Goal: Register for event/course

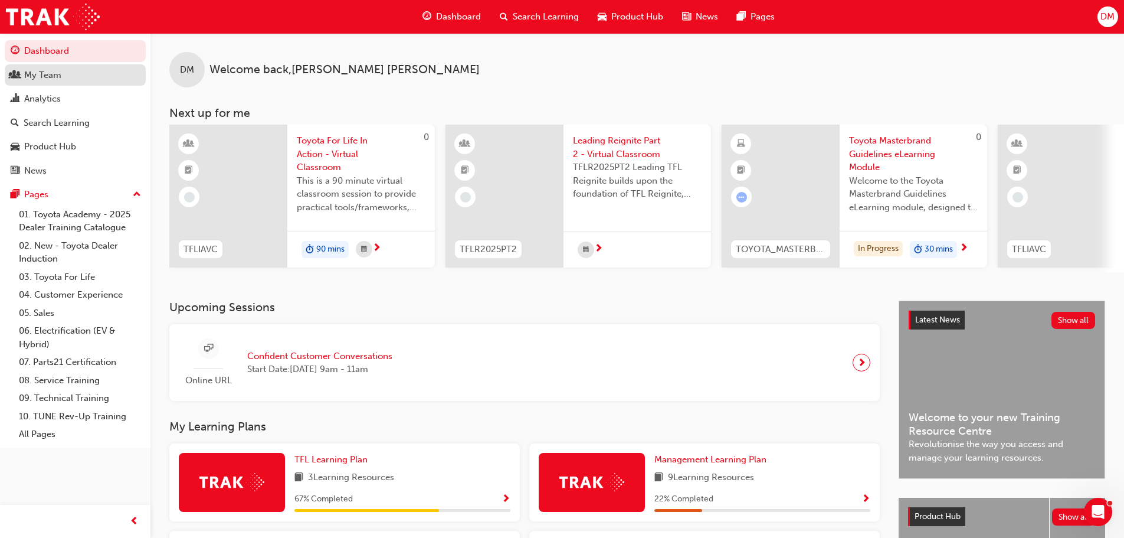
click at [54, 74] on div "My Team" at bounding box center [42, 75] width 37 height 14
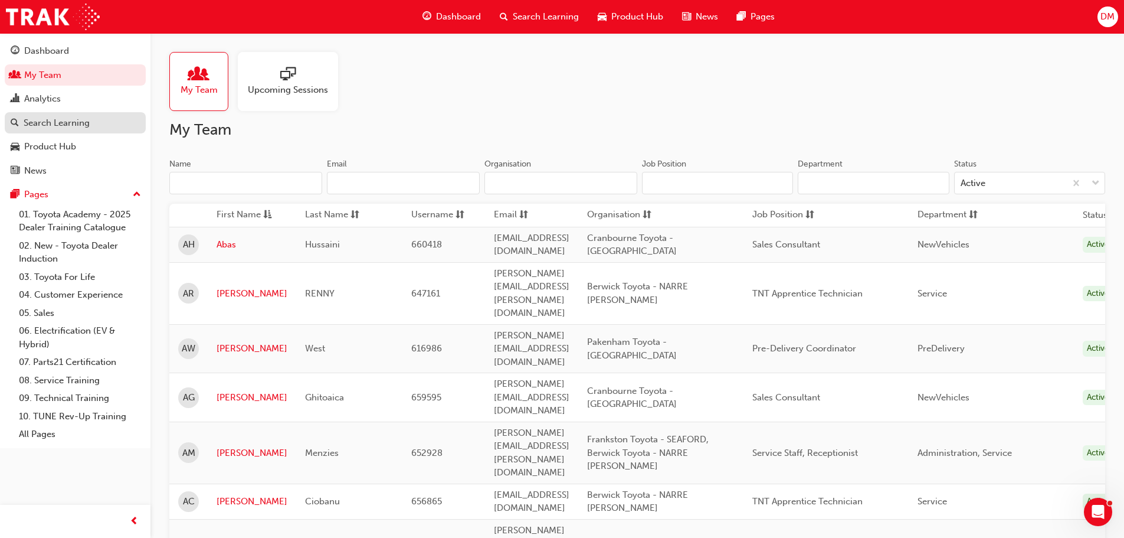
click at [76, 122] on div "Search Learning" at bounding box center [57, 123] width 66 height 14
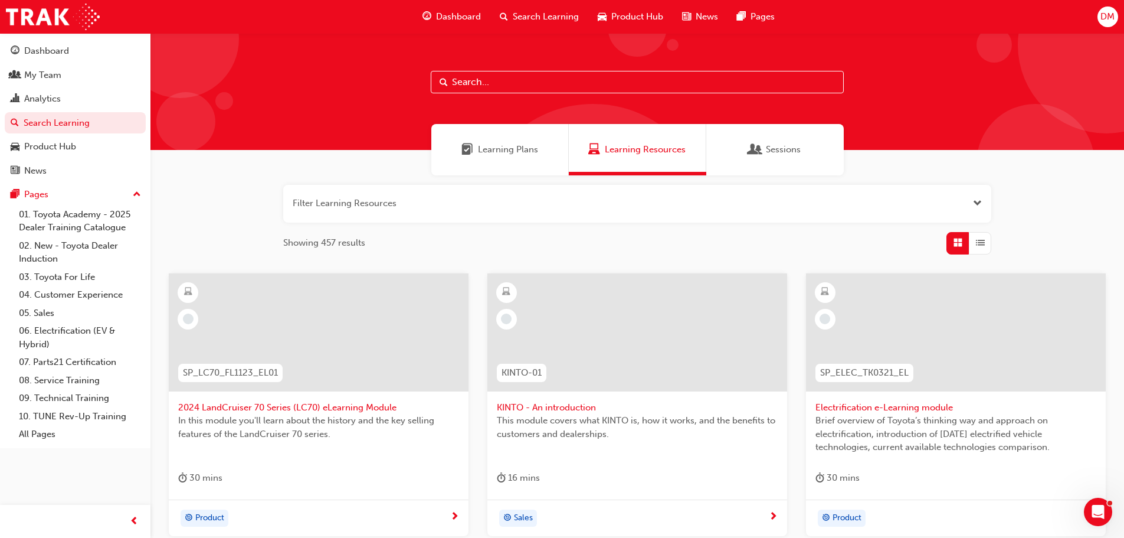
click at [460, 82] on input "text" at bounding box center [637, 82] width 413 height 22
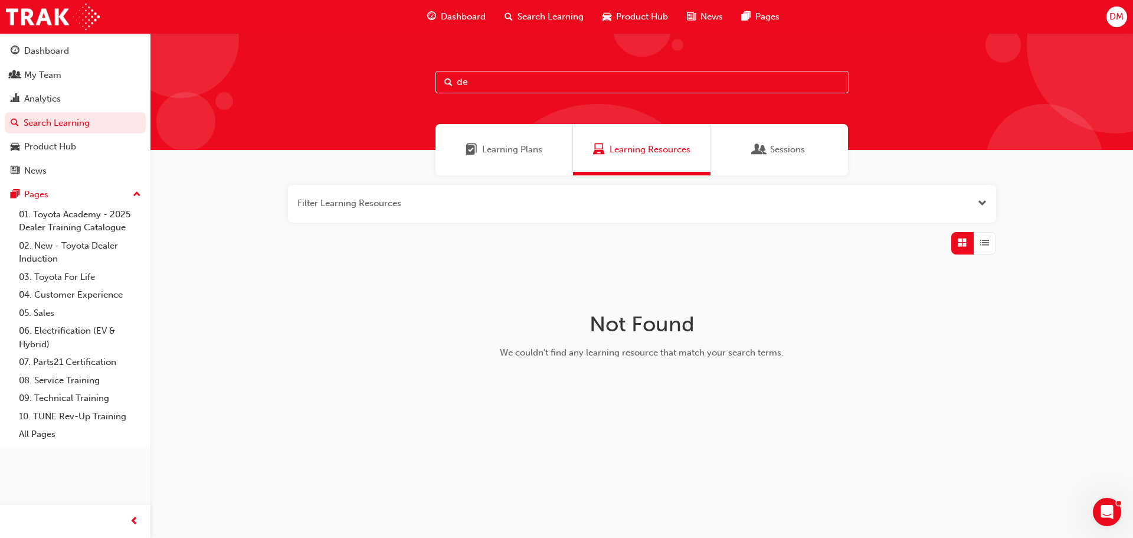
type input "d"
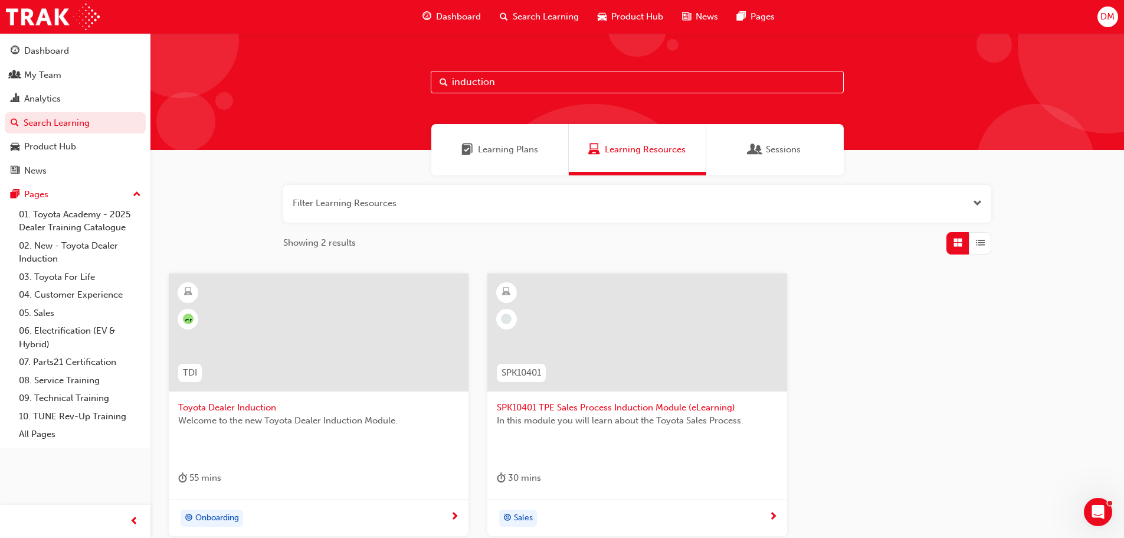
type input "induction"
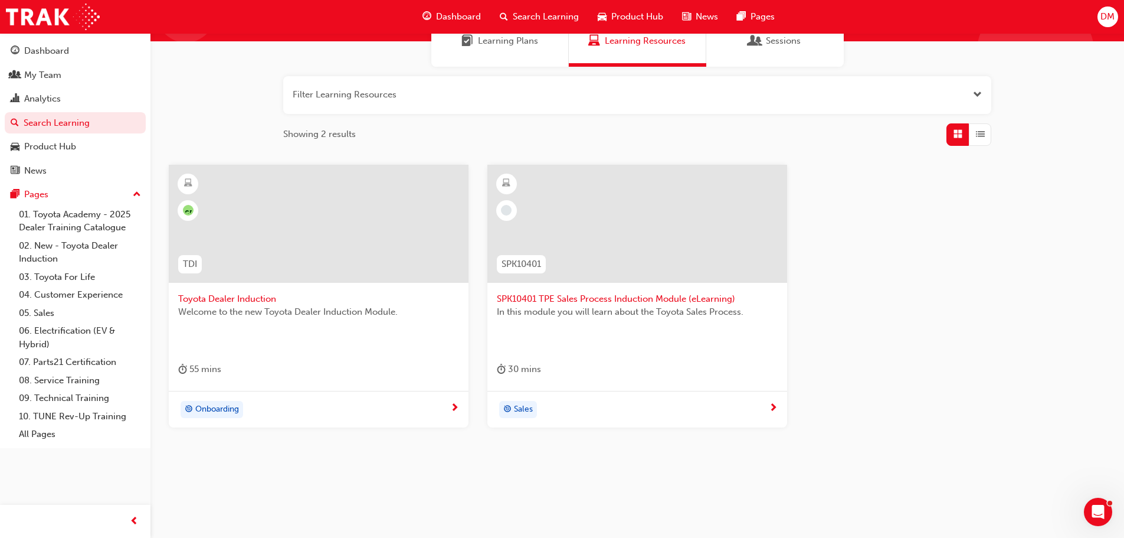
scroll to position [113, 0]
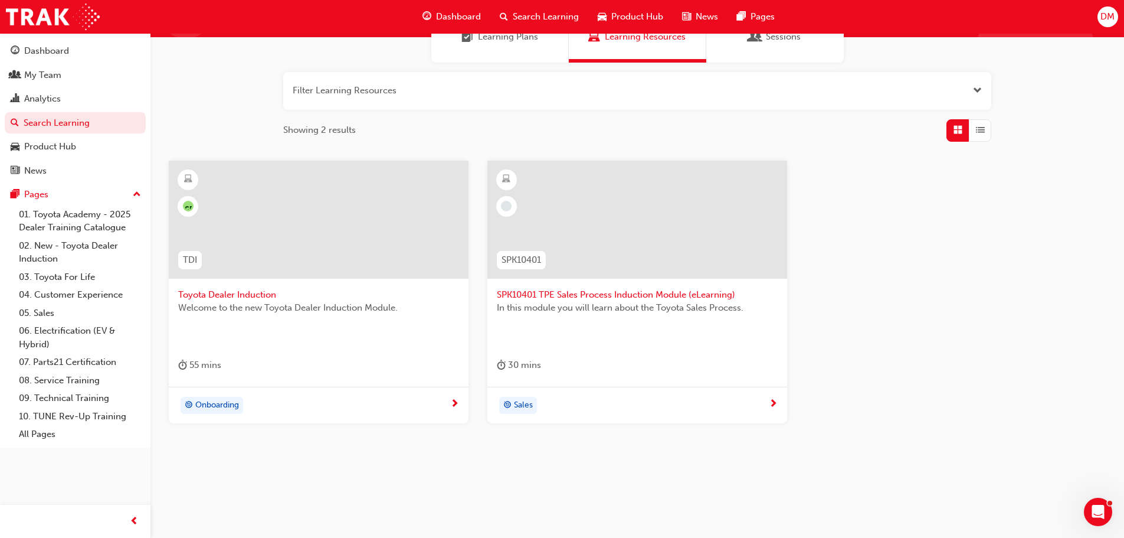
click at [223, 295] on span "Toyota Dealer Induction" at bounding box center [318, 295] width 281 height 14
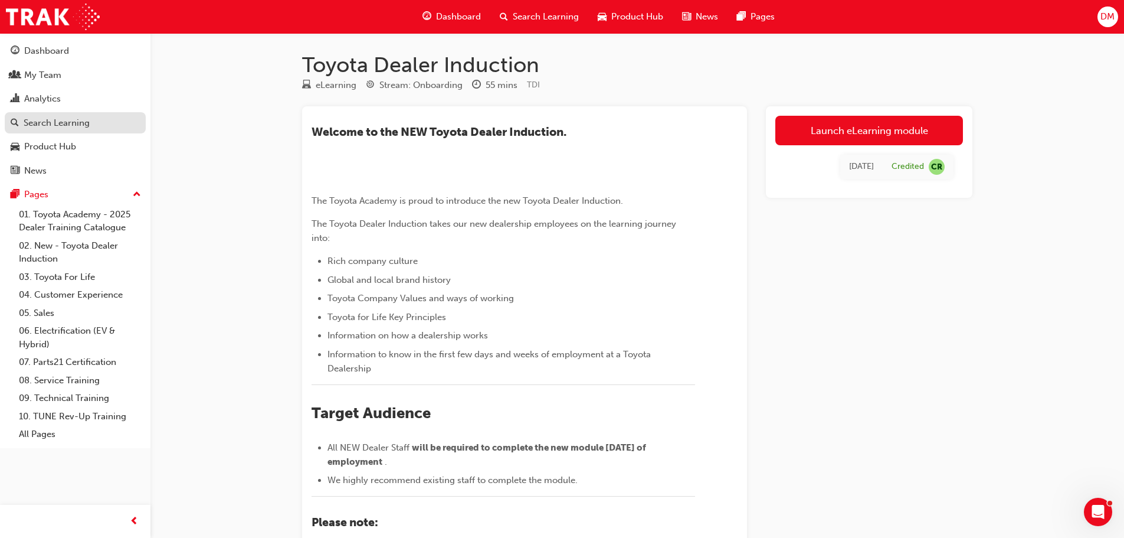
click at [75, 125] on div "Search Learning" at bounding box center [57, 123] width 66 height 14
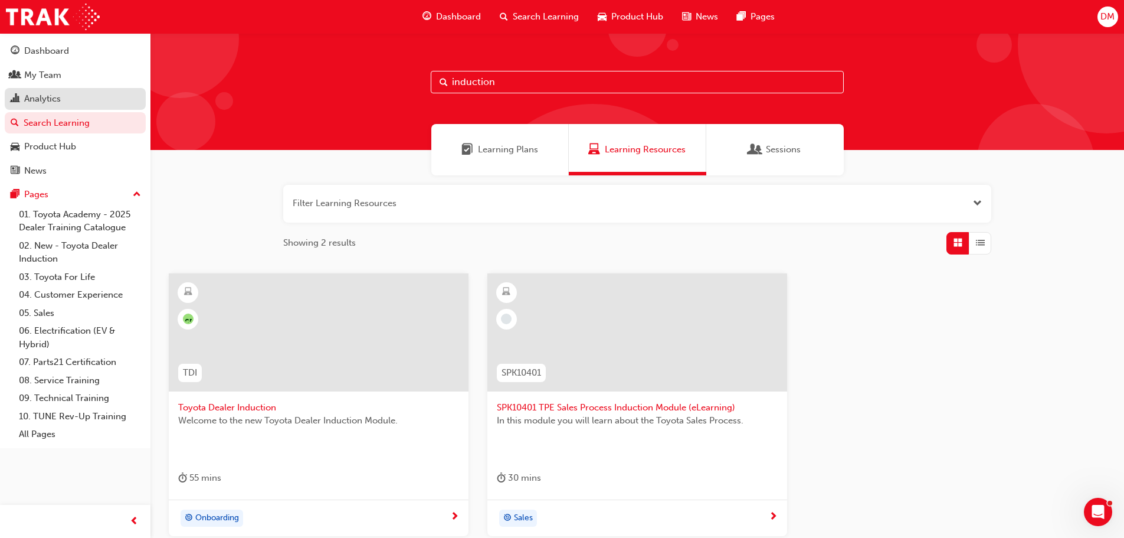
drag, startPoint x: 507, startPoint y: 83, endPoint x: 71, endPoint y: 104, distance: 436.7
click at [103, 106] on div "Dashboard My Team Analytics Search Learning Product Hub News Pages Pages 01. To…" at bounding box center [562, 325] width 1124 height 650
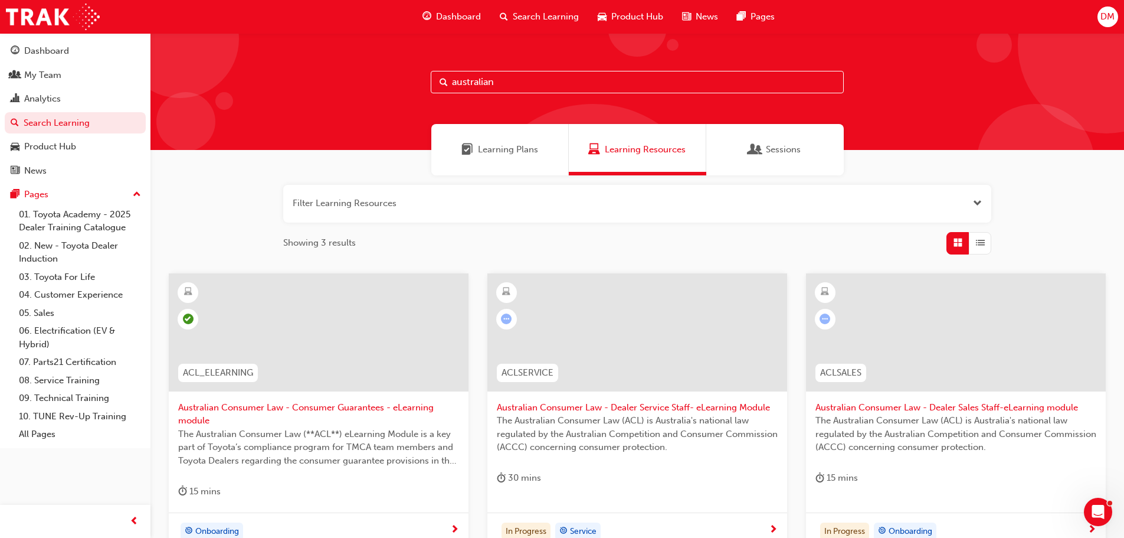
type input "australian"
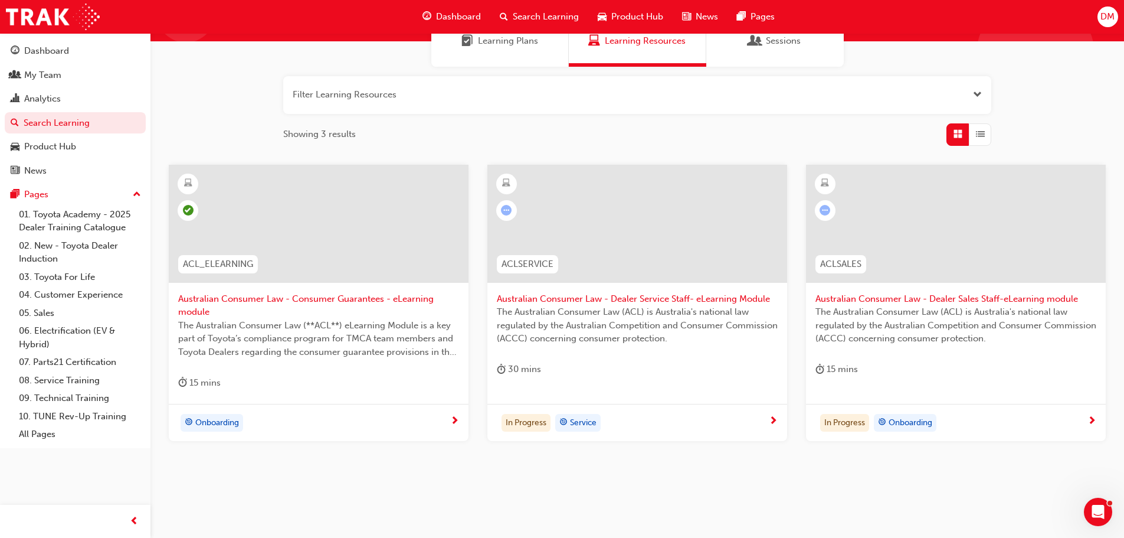
scroll to position [118, 0]
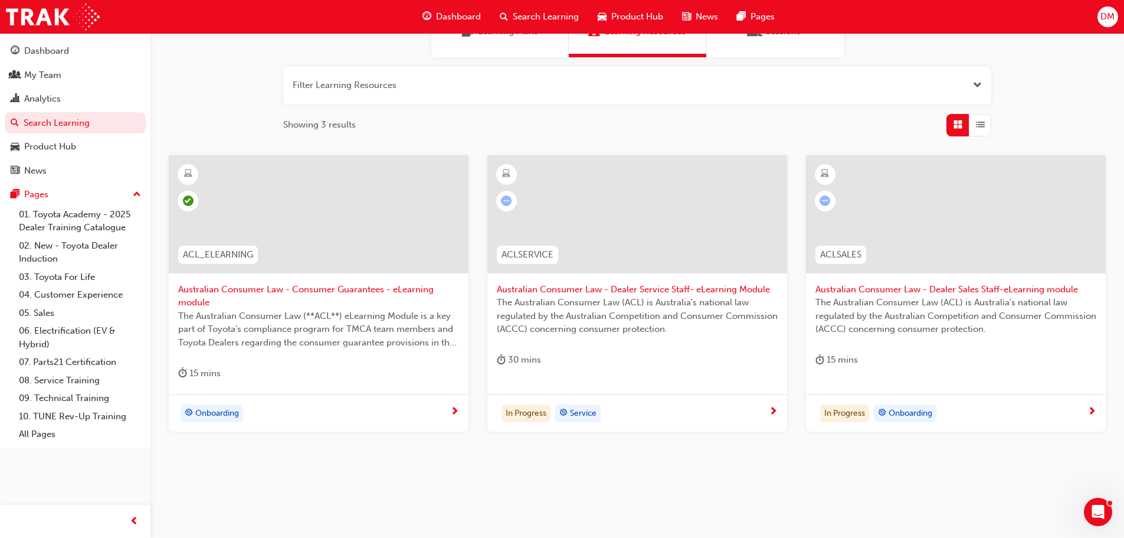
click at [270, 299] on span "Australian Consumer Law - Consumer Guarantees - eLearning module" at bounding box center [318, 296] width 281 height 27
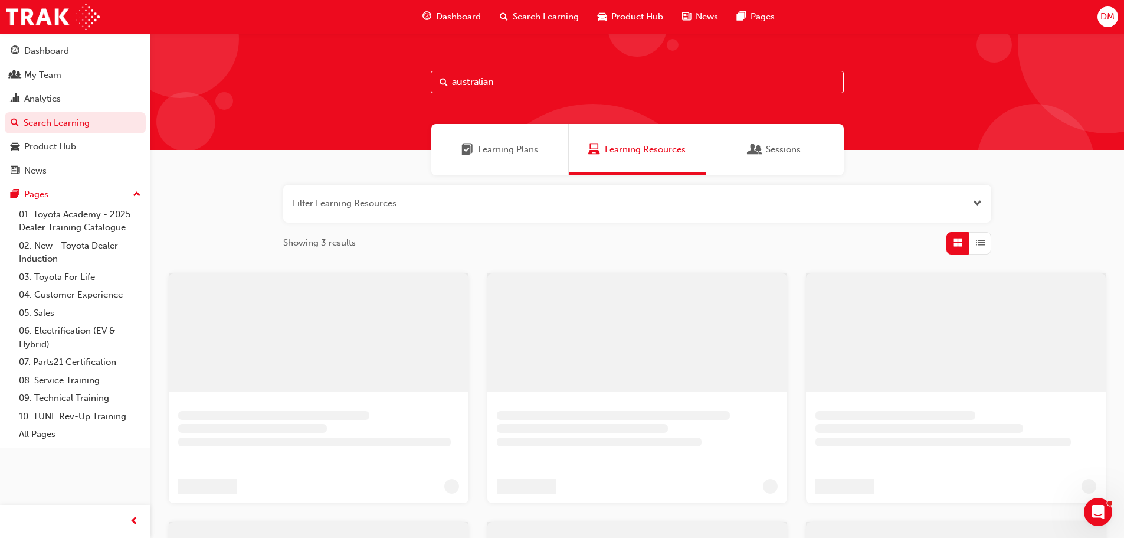
scroll to position [118, 0]
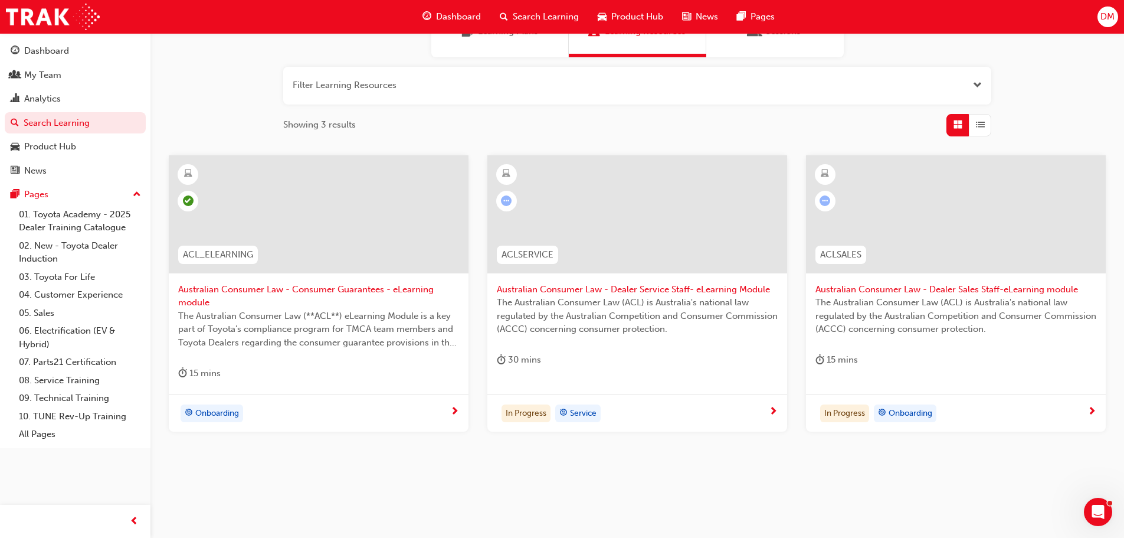
click at [319, 371] on div "15 mins" at bounding box center [318, 375] width 281 height 19
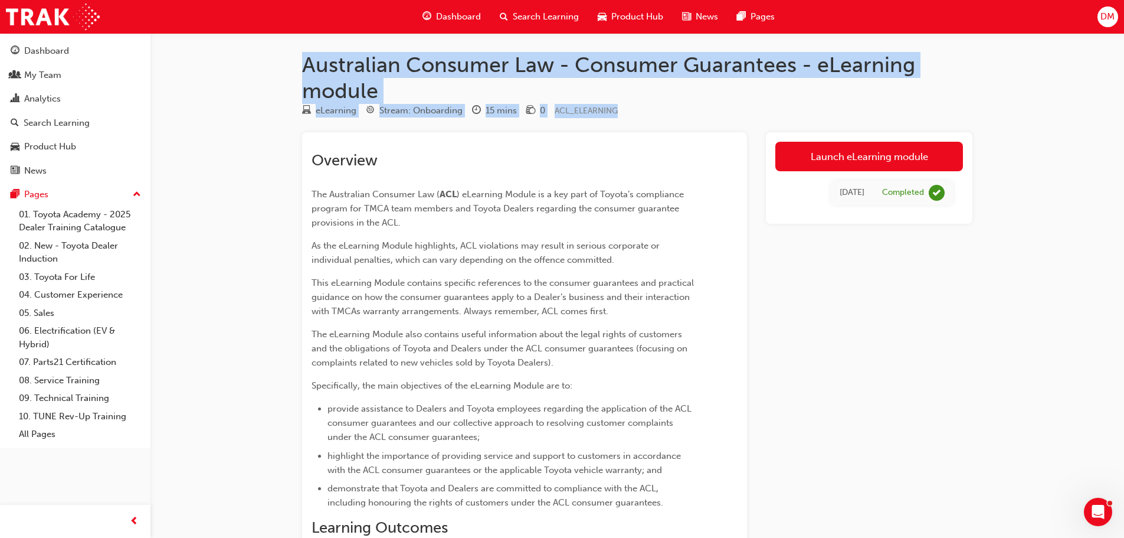
drag, startPoint x: 303, startPoint y: 64, endPoint x: 634, endPoint y: 110, distance: 334.3
click at [634, 110] on div "Australian Consumer Law - Consumer Guarantees - eLearning module eLearning Stre…" at bounding box center [637, 427] width 708 height 750
click at [80, 122] on div "Search Learning" at bounding box center [57, 123] width 66 height 14
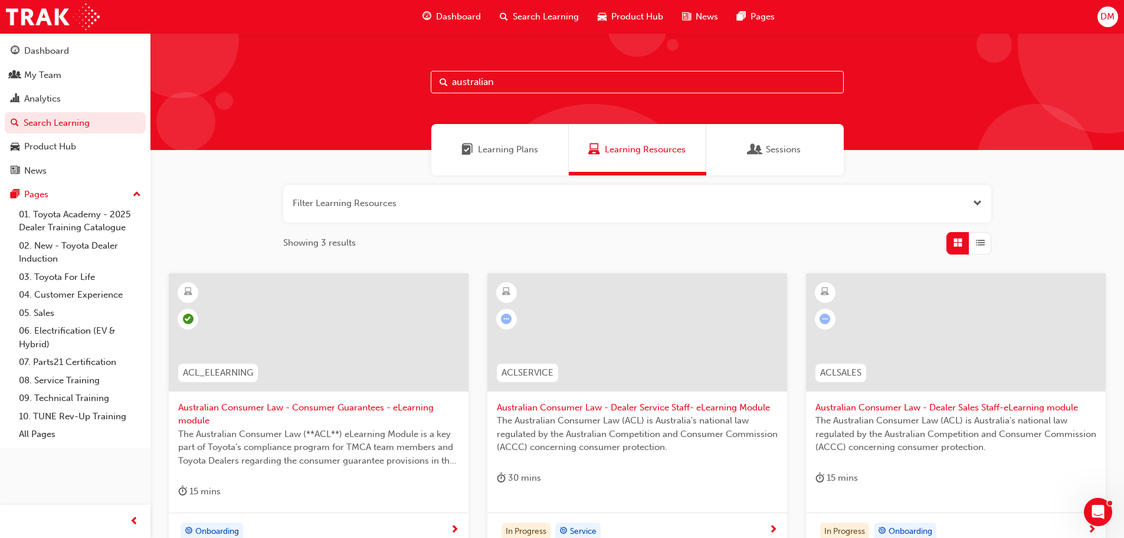
drag, startPoint x: 499, startPoint y: 81, endPoint x: 299, endPoint y: 62, distance: 200.4
click at [302, 63] on div "australian" at bounding box center [637, 91] width 974 height 117
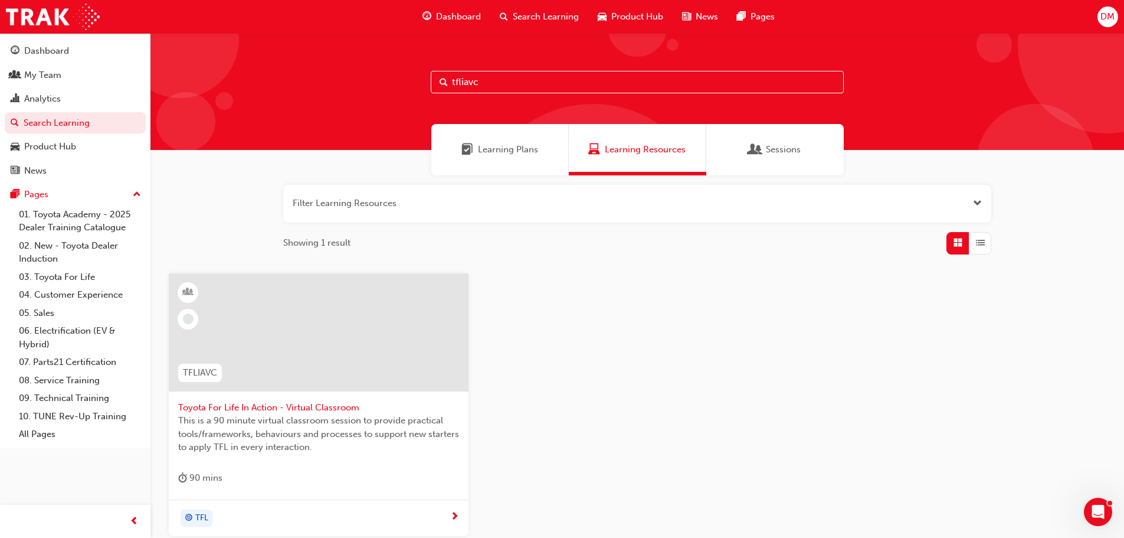
type input "tfliavc"
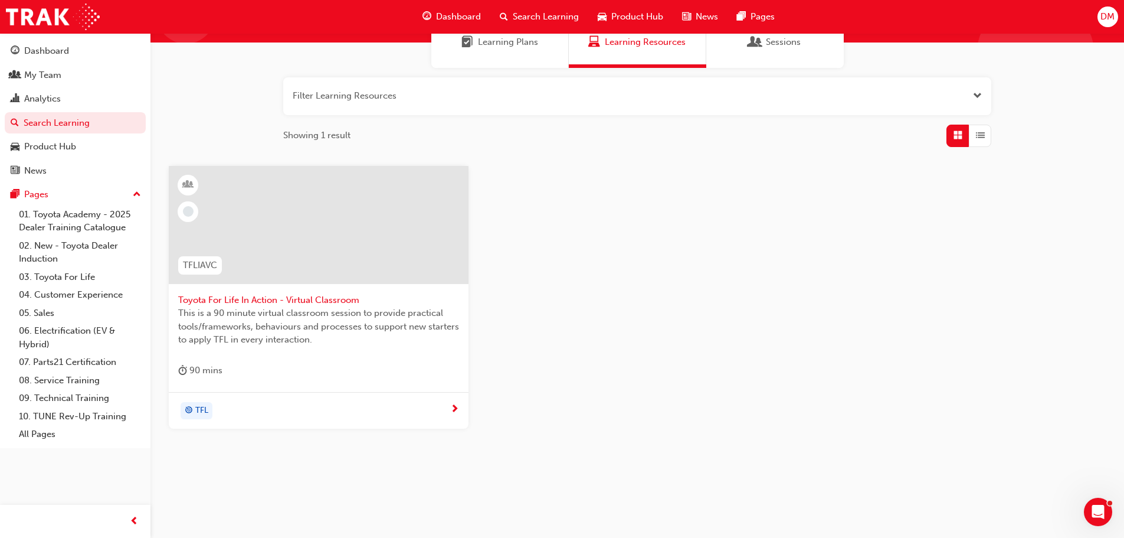
scroll to position [113, 0]
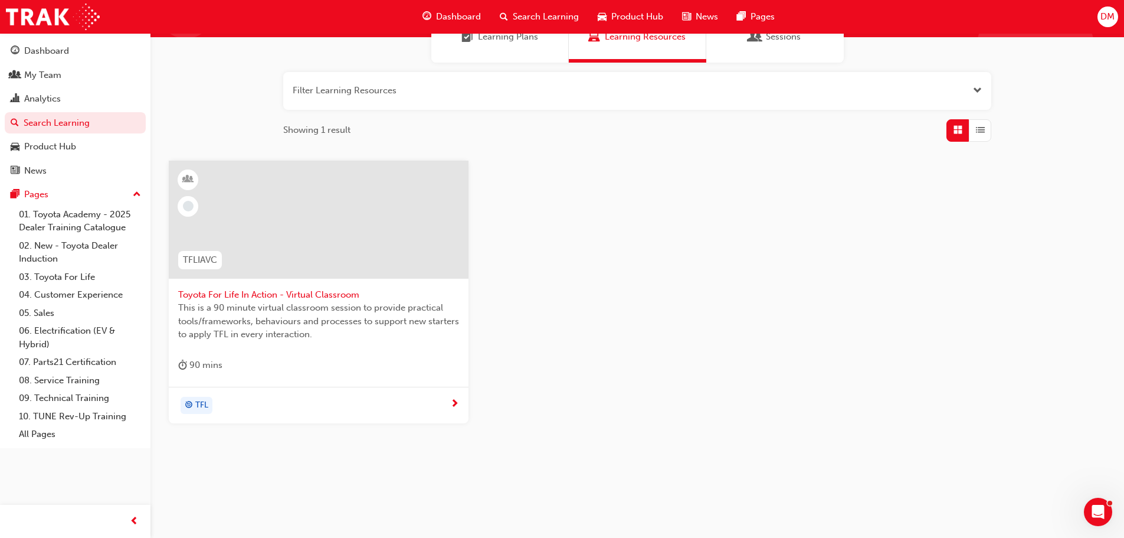
click at [253, 294] on span "Toyota For Life In Action - Virtual Classroom" at bounding box center [318, 295] width 281 height 14
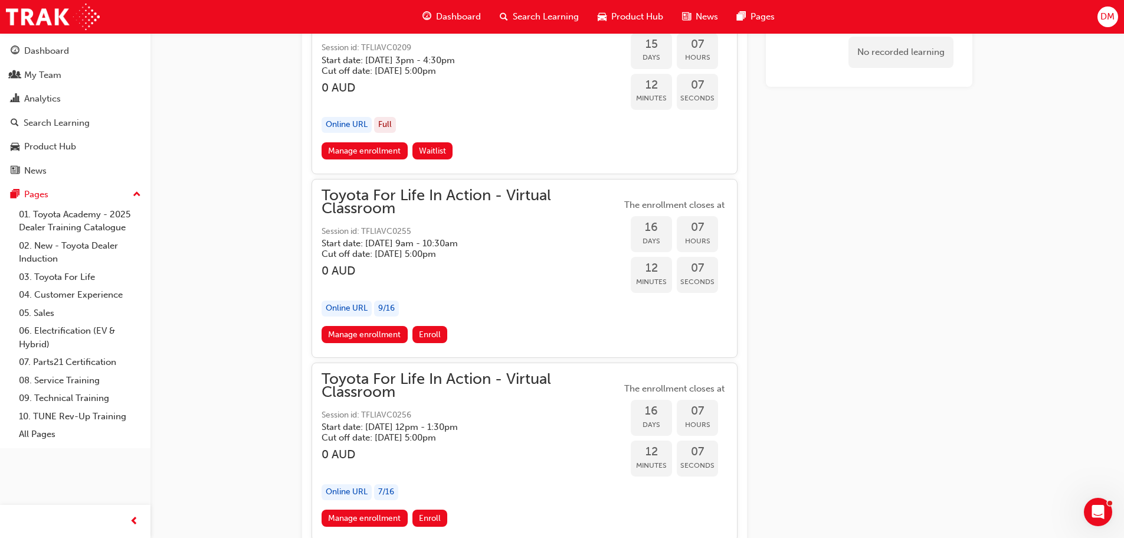
scroll to position [6925, 0]
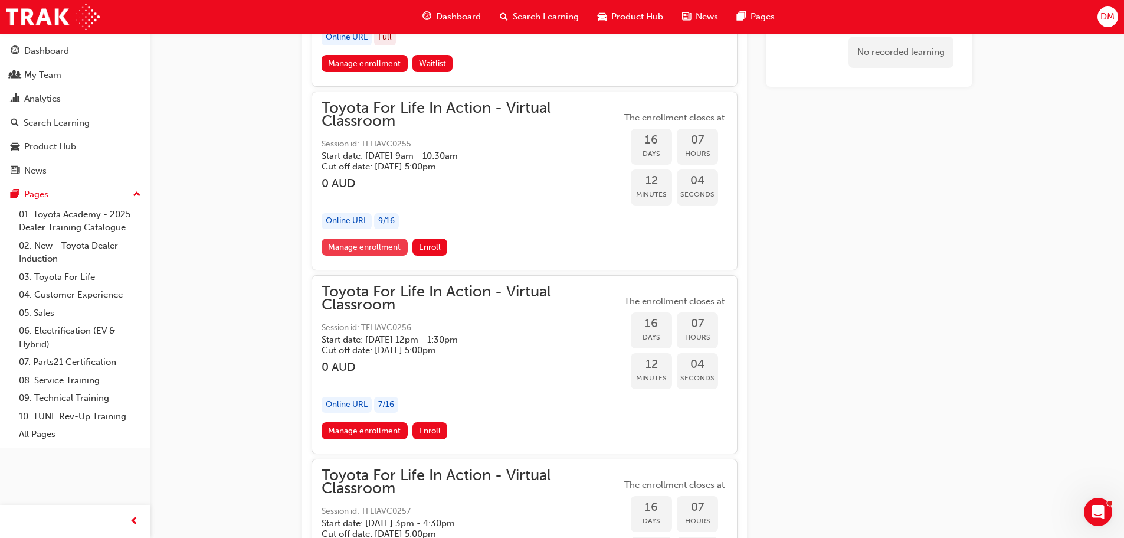
click at [374, 242] on link "Manage enrollment" at bounding box center [365, 246] width 86 height 17
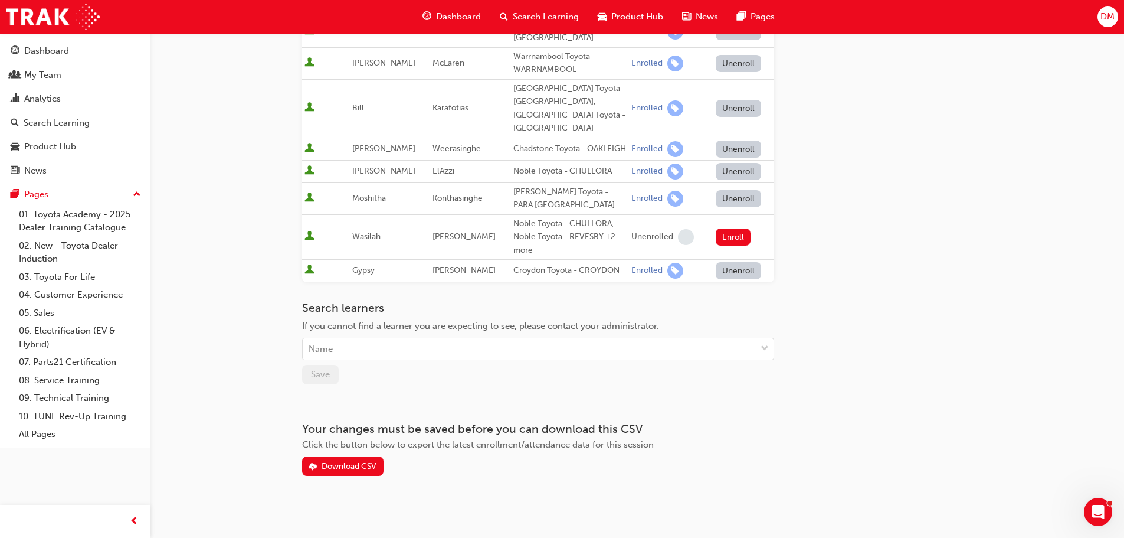
scroll to position [309, 0]
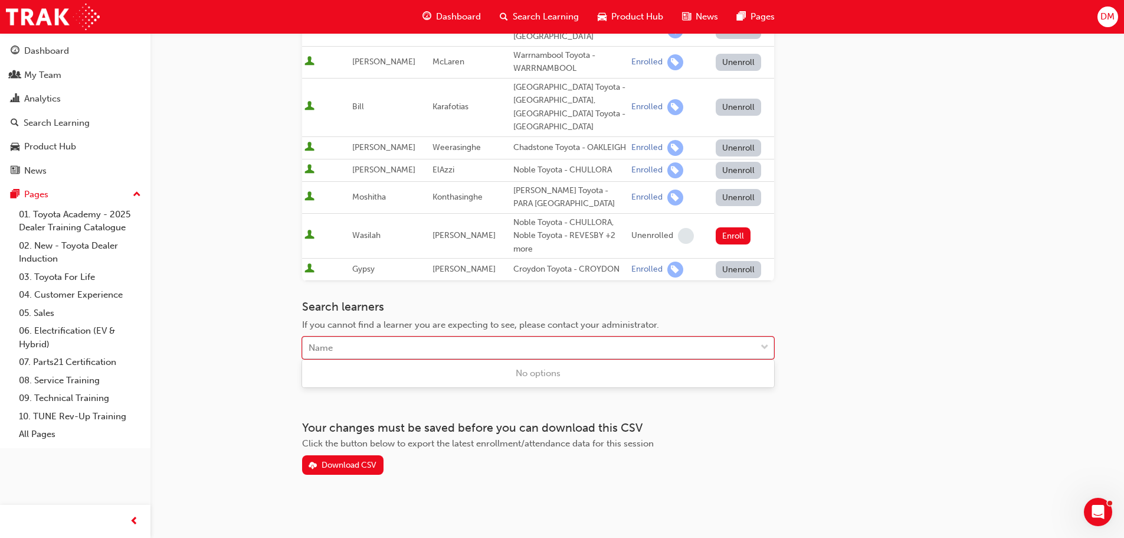
click at [324, 343] on div "Name" at bounding box center [321, 348] width 24 height 14
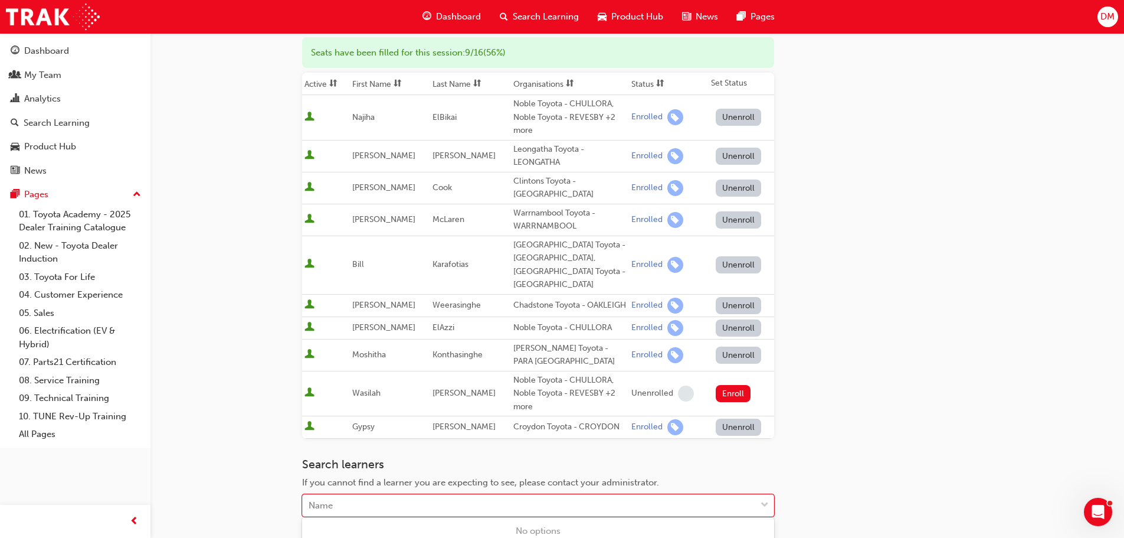
scroll to position [132, 0]
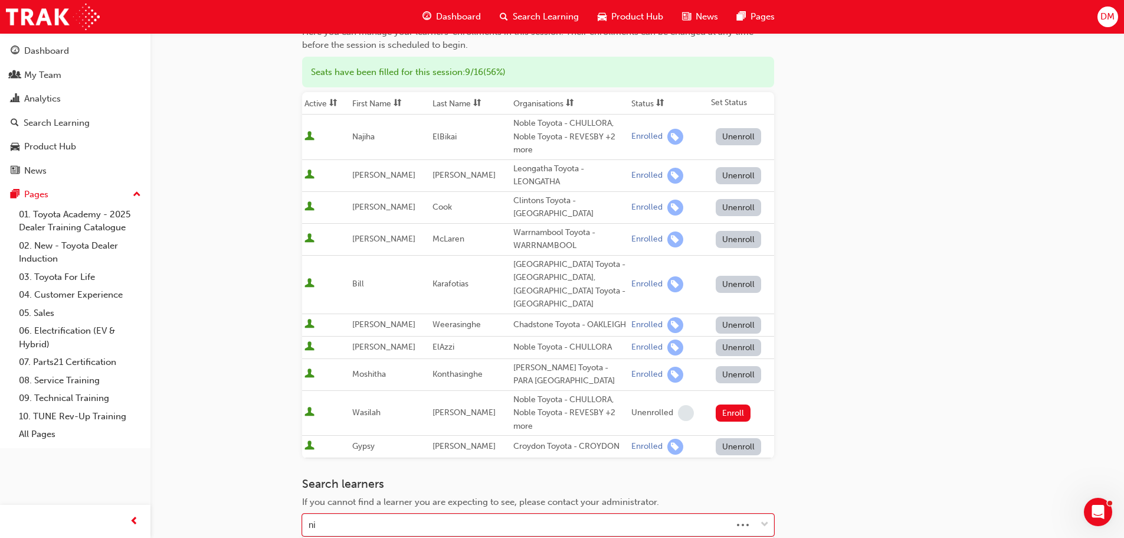
type input "n"
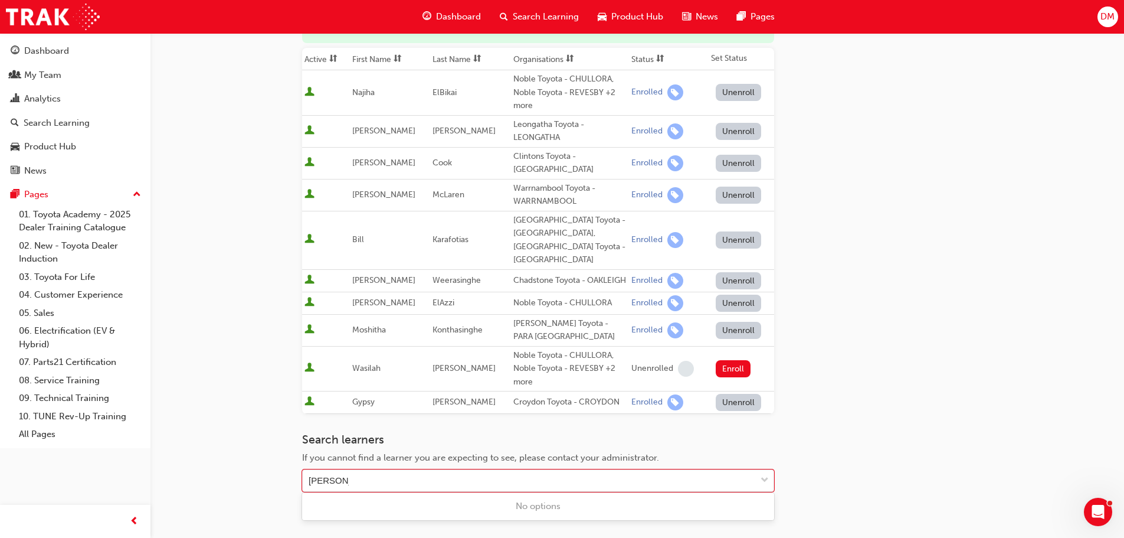
scroll to position [309, 0]
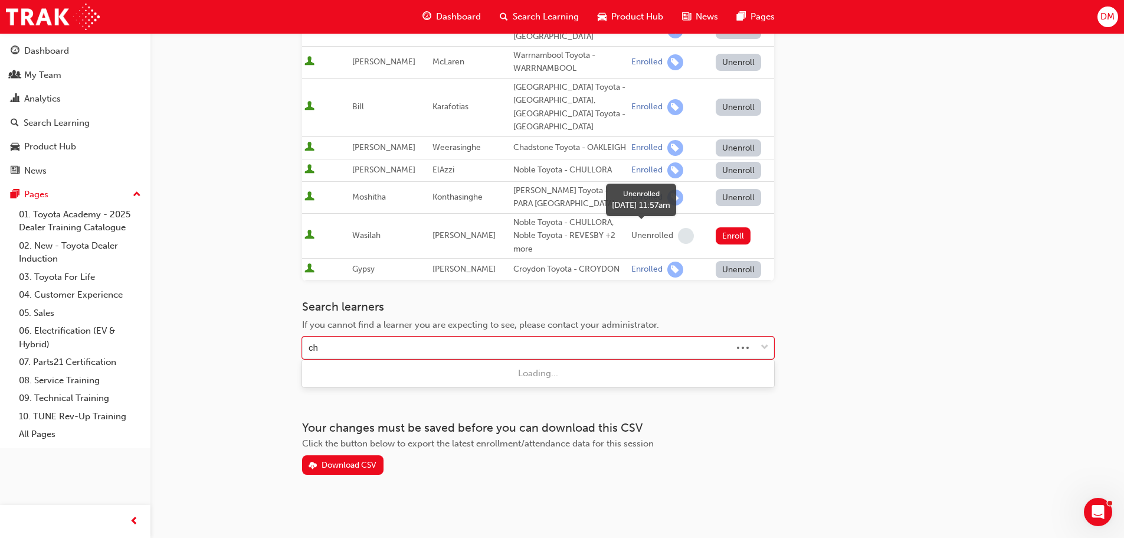
type input "c"
